Goal: Information Seeking & Learning: Learn about a topic

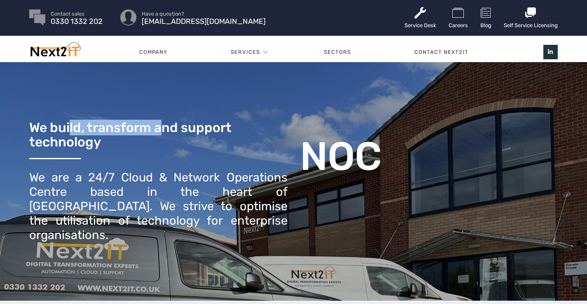
drag, startPoint x: 86, startPoint y: 125, endPoint x: 173, endPoint y: 125, distance: 86.5
click at [173, 125] on h3 "We build, transform and support technology" at bounding box center [158, 135] width 258 height 29
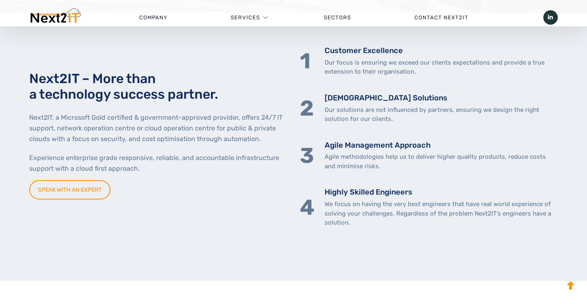
scroll to position [82, 0]
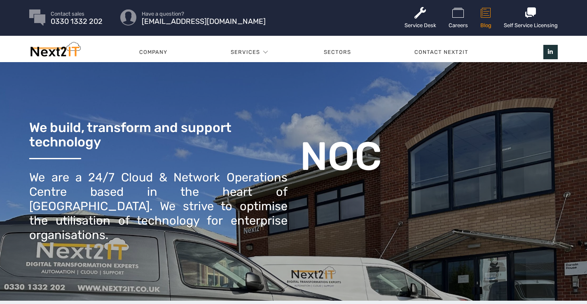
click at [484, 23] on link "Blog" at bounding box center [485, 18] width 11 height 36
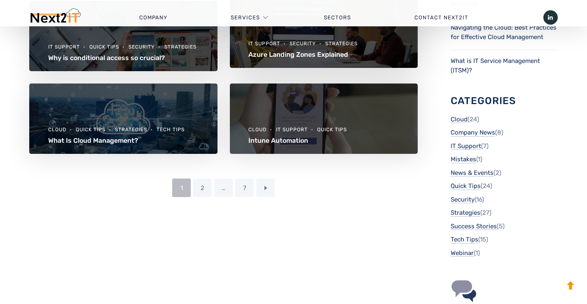
scroll to position [453, 0]
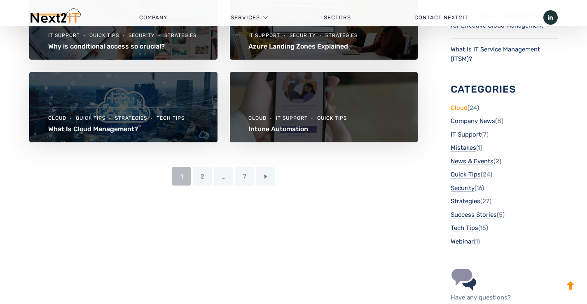
click at [466, 103] on link "Cloud" at bounding box center [459, 107] width 17 height 9
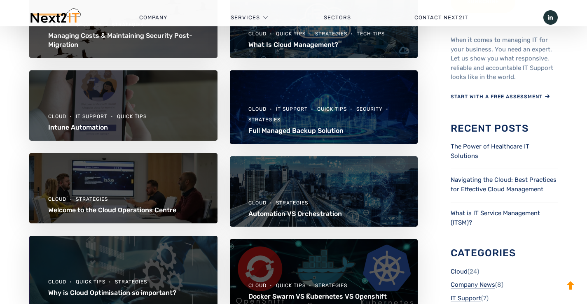
scroll to position [165, 0]
